Goal: Transaction & Acquisition: Purchase product/service

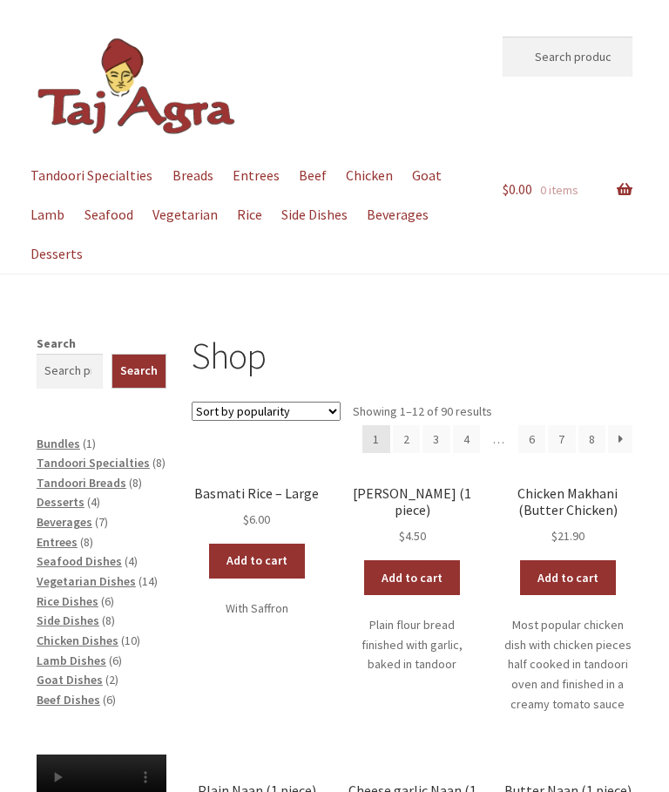
click at [642, 179] on div "Menu Tandoori Specialties Breads Entrees Beef Chicken Goat Lamb Seafood Vegetar…" at bounding box center [334, 215] width 669 height 118
click at [427, 560] on link "Add to cart" at bounding box center [412, 577] width 96 height 35
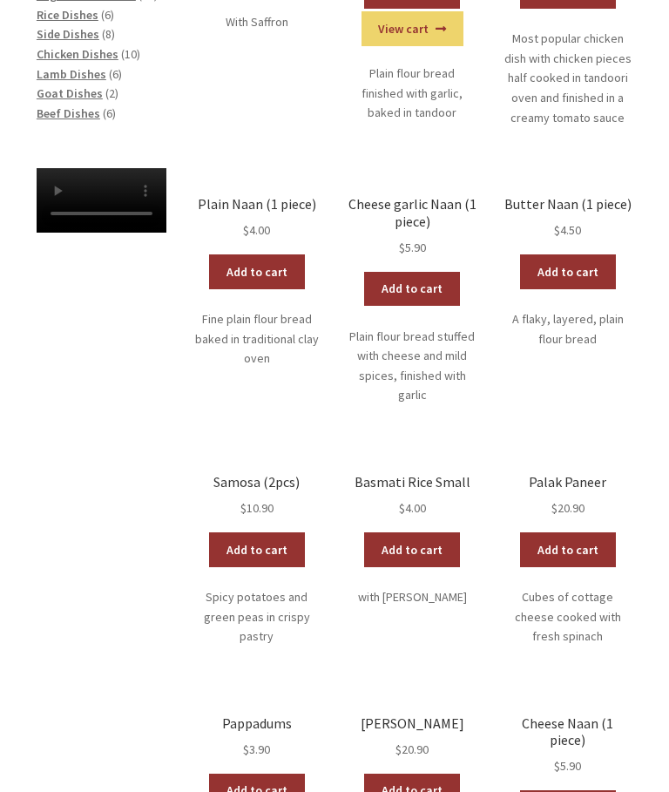
scroll to position [586, 0]
click at [433, 537] on link "Add to cart" at bounding box center [412, 549] width 96 height 35
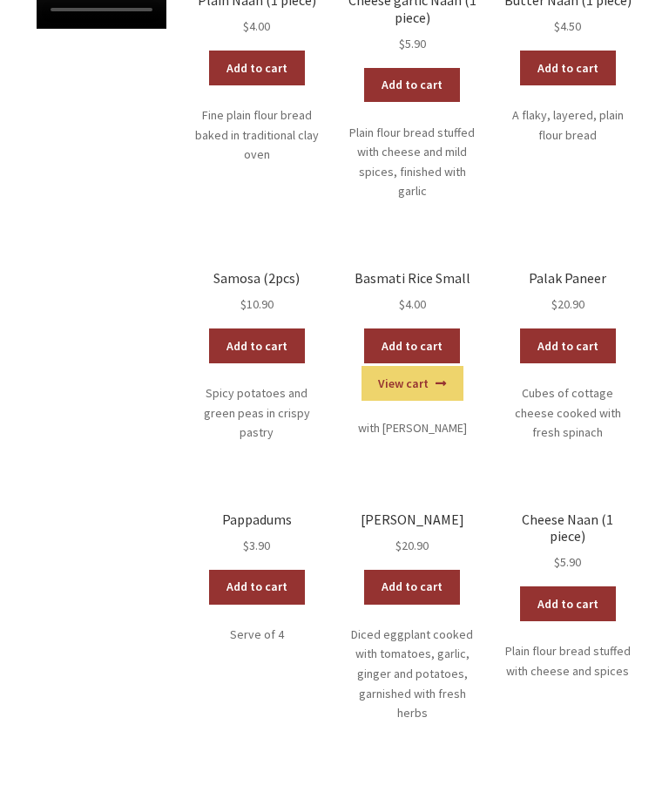
scroll to position [788, 0]
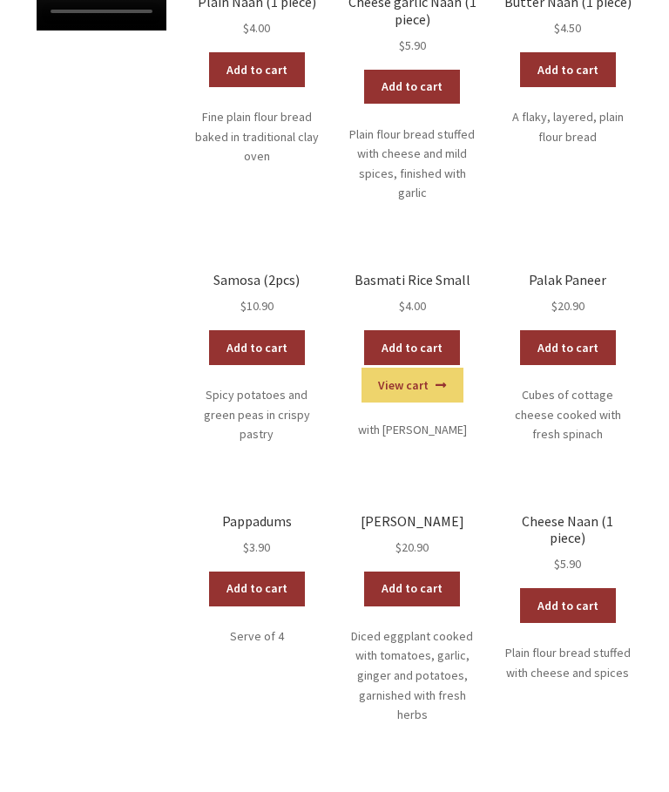
click at [420, 572] on link "Add to cart" at bounding box center [412, 589] width 96 height 35
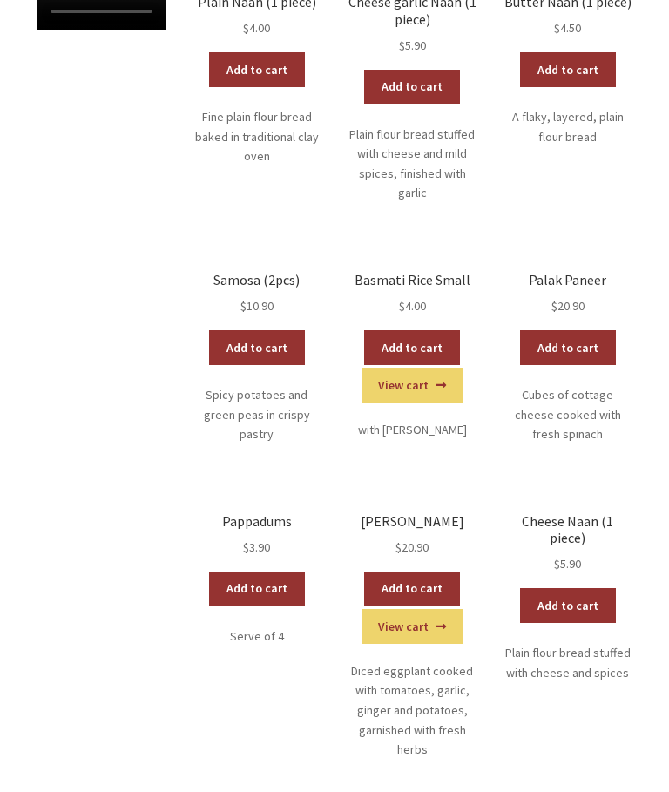
click at [583, 588] on link "Add to cart" at bounding box center [568, 605] width 96 height 35
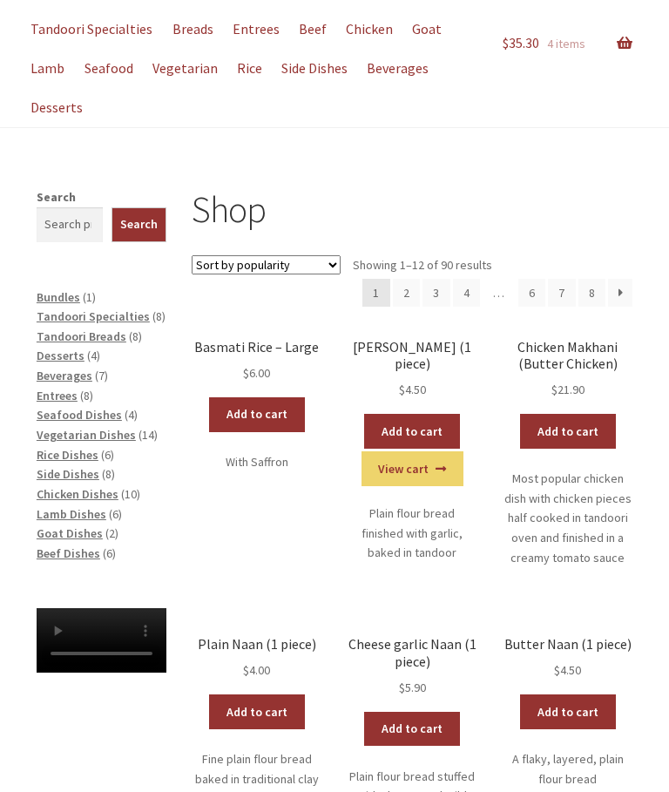
scroll to position [0, 0]
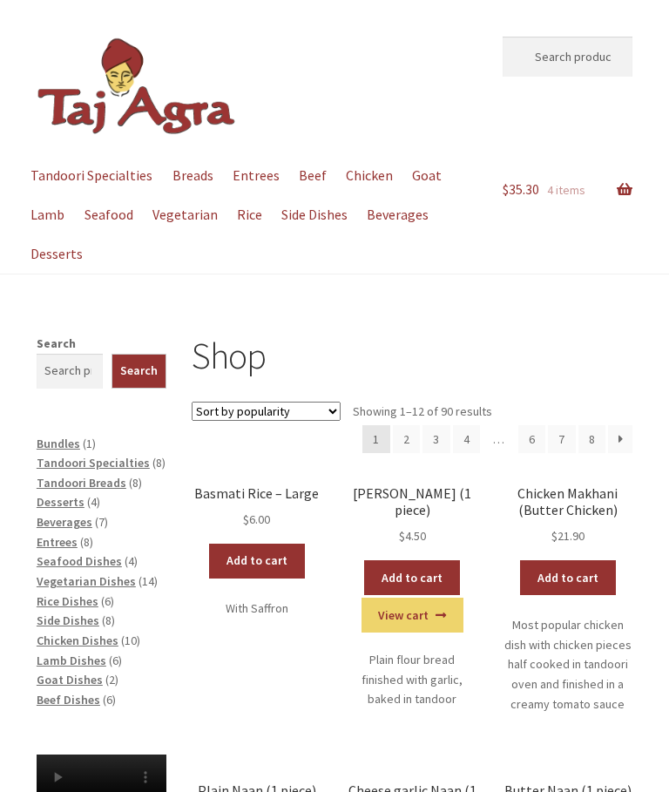
click at [0, 0] on link "Checkout" at bounding box center [0, 0] width 0 height 0
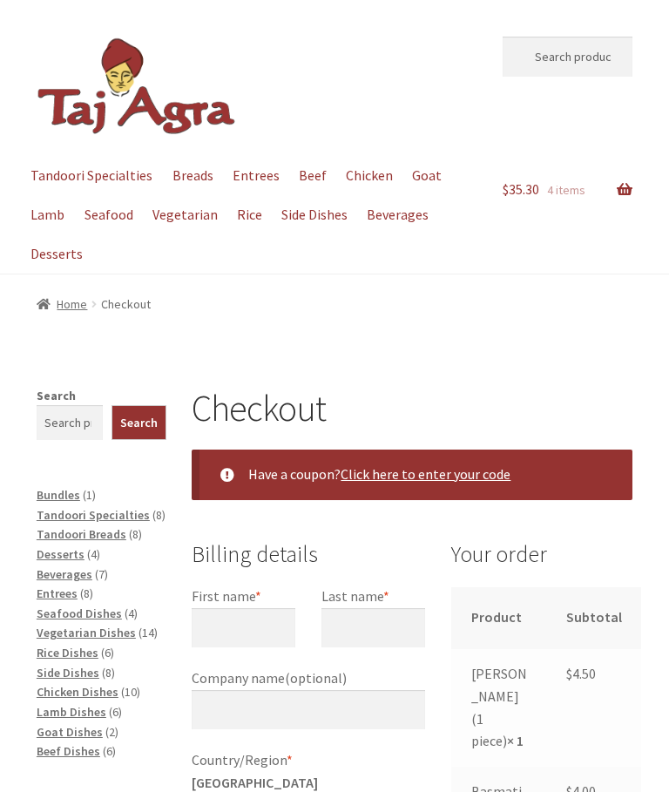
select select "ACT"
click at [632, 177] on link "$ 35.30 4 items" at bounding box center [568, 190] width 130 height 68
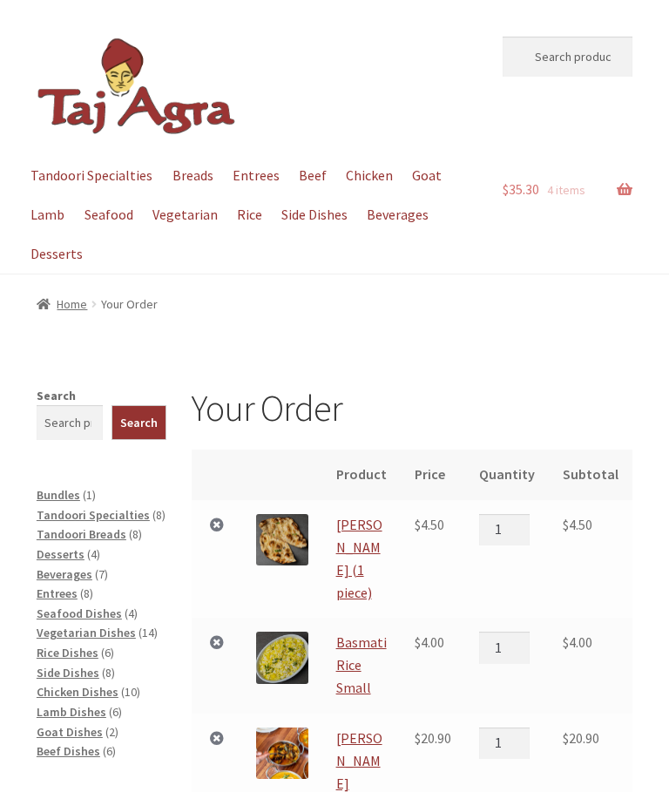
click at [221, 523] on link "×" at bounding box center [217, 525] width 23 height 23
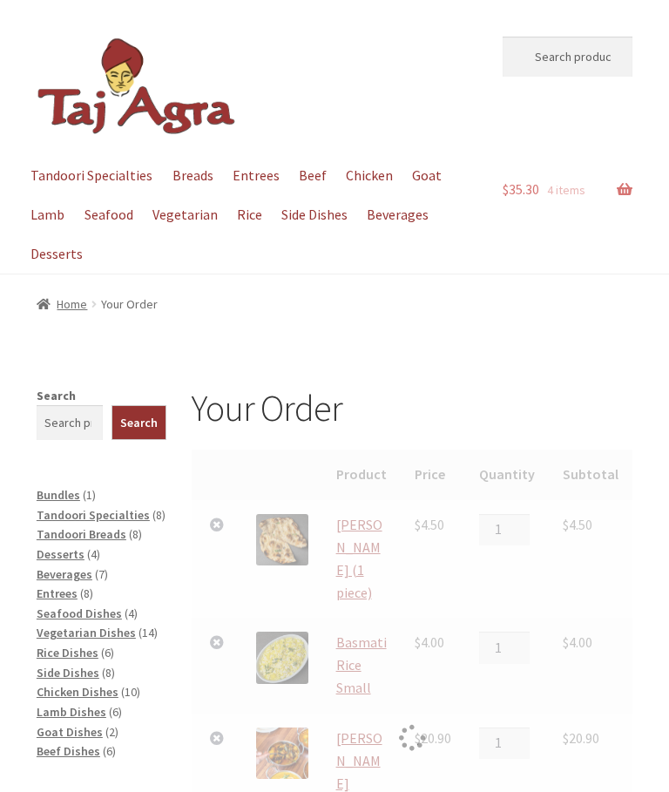
click at [221, 608] on div at bounding box center [412, 738] width 441 height 577
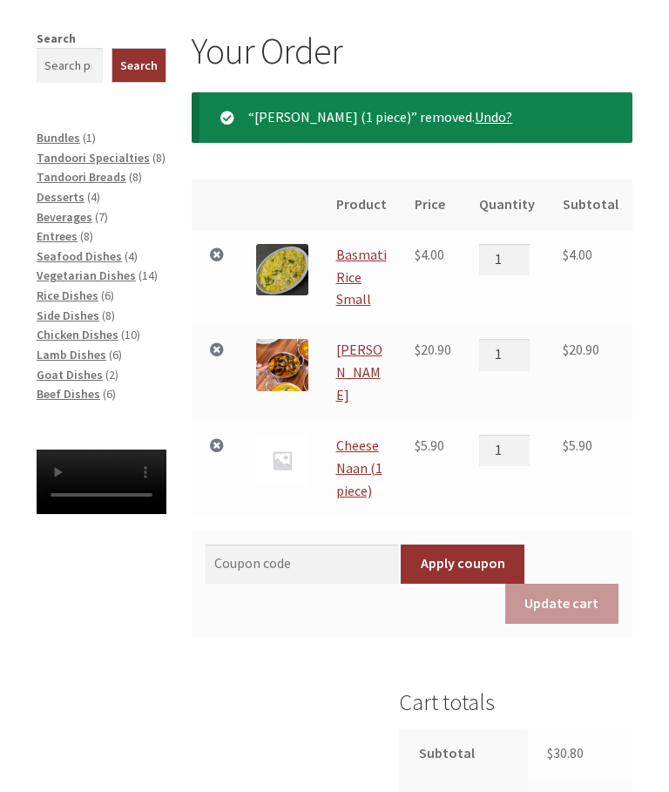
scroll to position [358, 0]
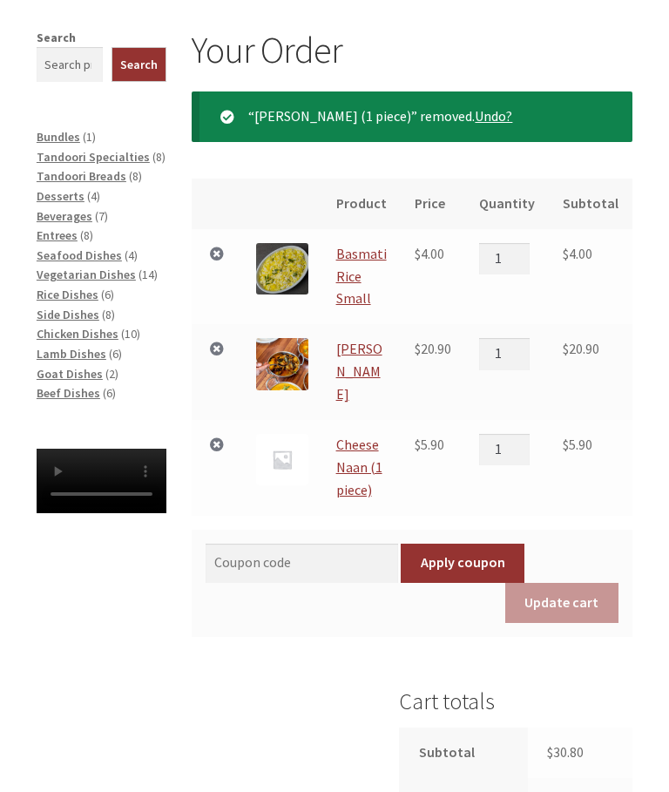
click at [227, 243] on link "×" at bounding box center [217, 254] width 23 height 23
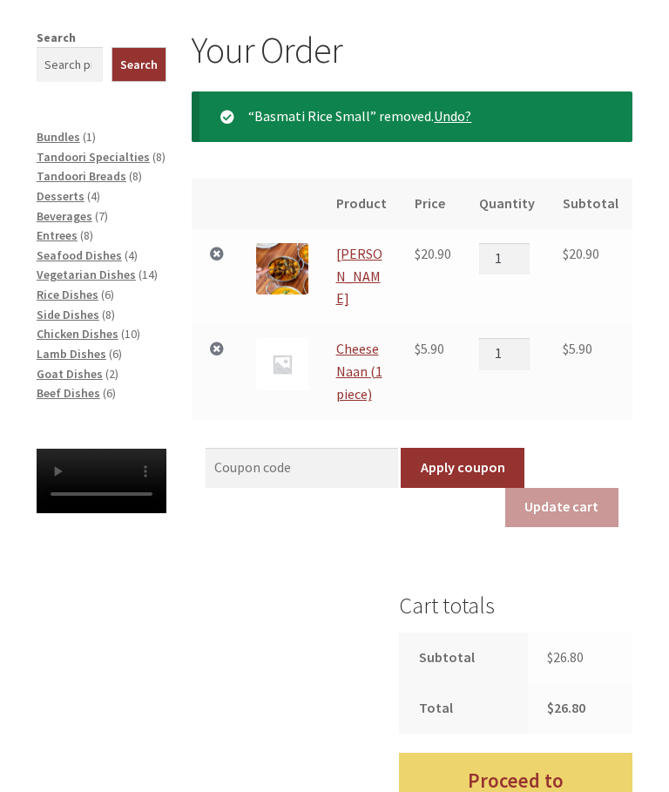
click at [223, 338] on link "×" at bounding box center [217, 349] width 23 height 23
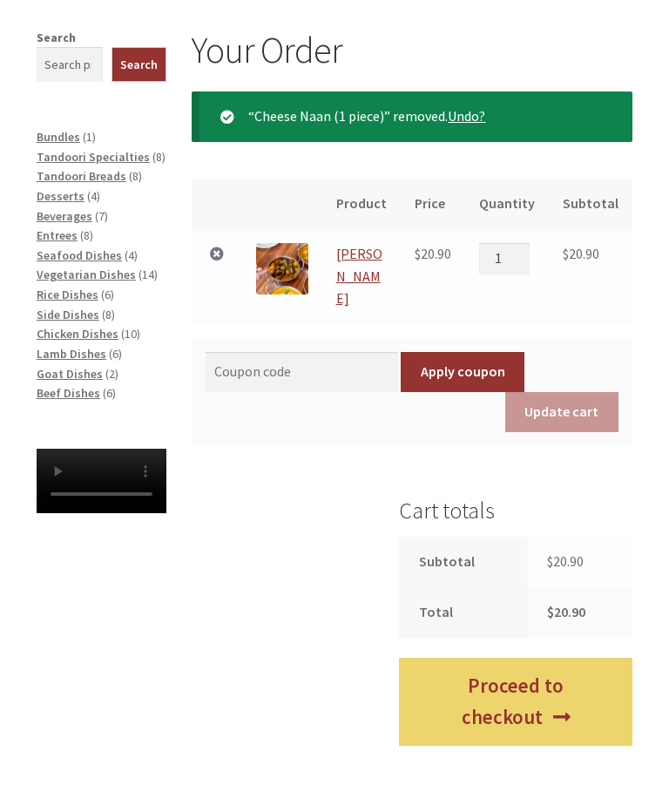
click at [225, 243] on link "×" at bounding box center [217, 254] width 23 height 23
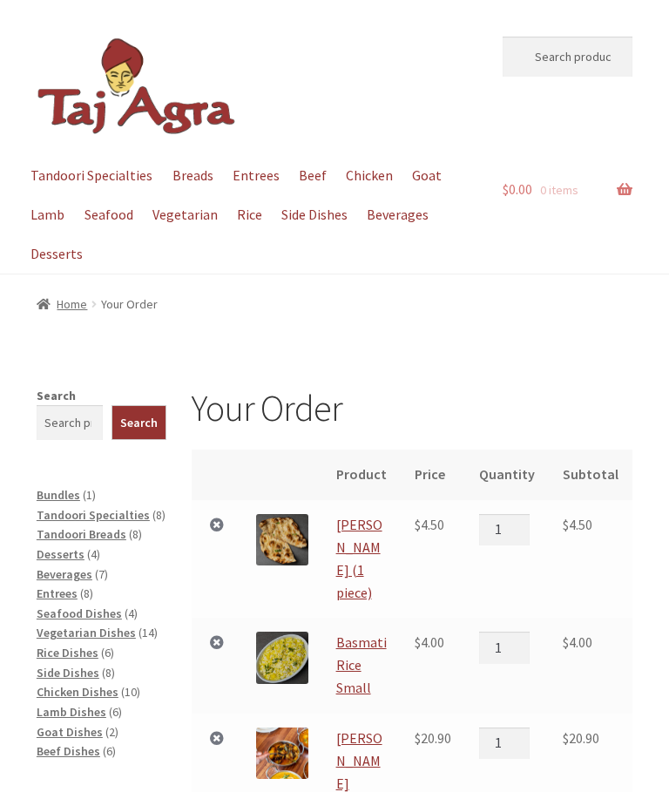
click at [242, 185] on link "Entrees" at bounding box center [256, 175] width 64 height 39
